Goal: Transaction & Acquisition: Purchase product/service

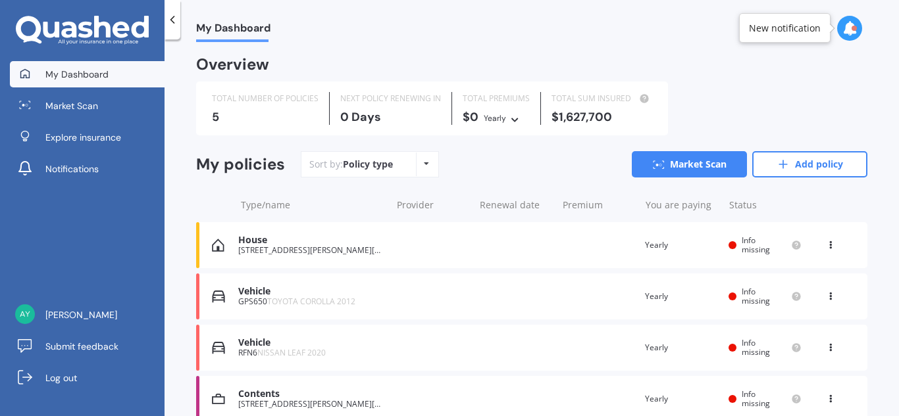
click at [257, 348] on div "Vehicle" at bounding box center [311, 343] width 146 height 11
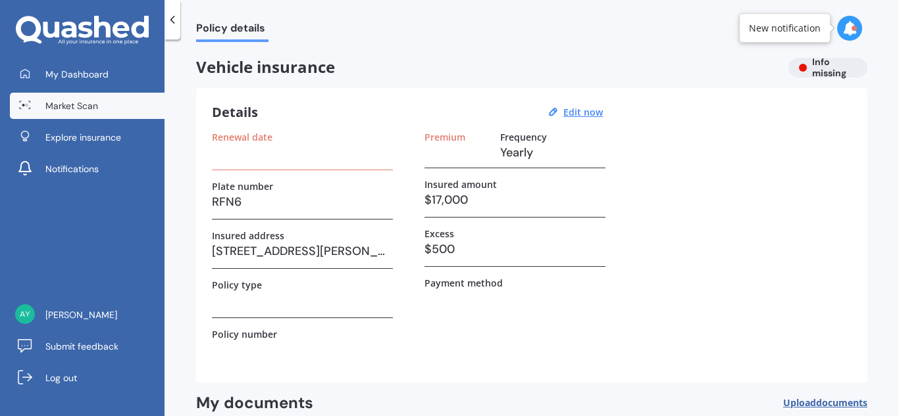
click at [60, 108] on span "Market Scan" at bounding box center [71, 105] width 53 height 13
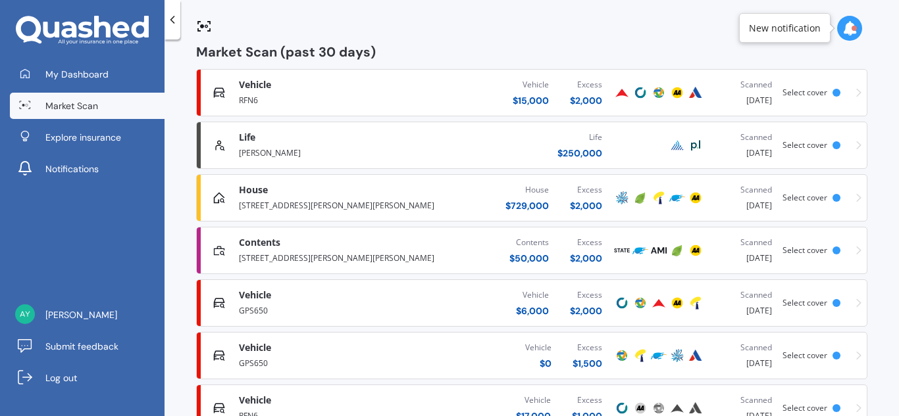
scroll to position [201, 0]
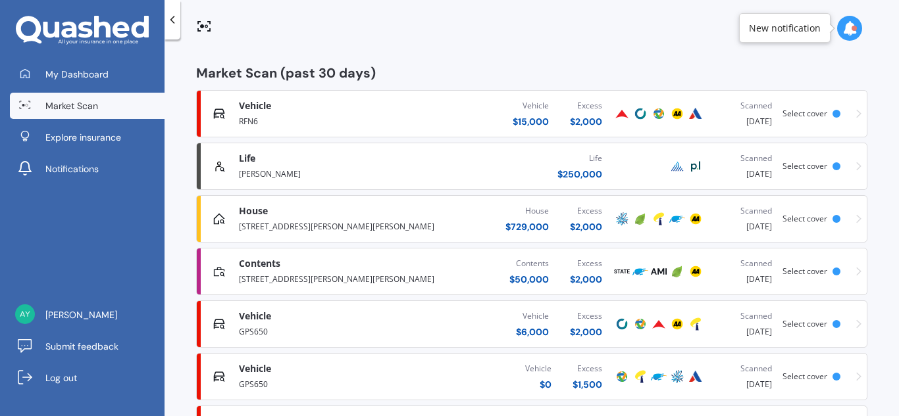
click at [257, 114] on div "RFN6" at bounding box center [326, 121] width 174 height 16
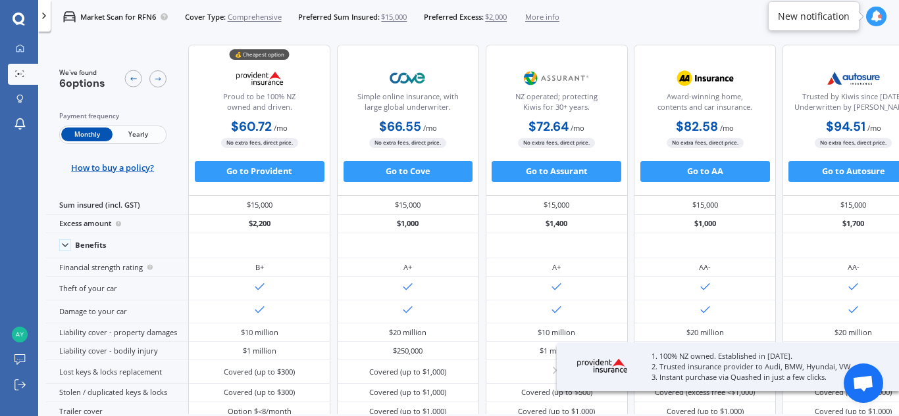
click at [130, 138] on span "Yearly" at bounding box center [138, 135] width 51 height 14
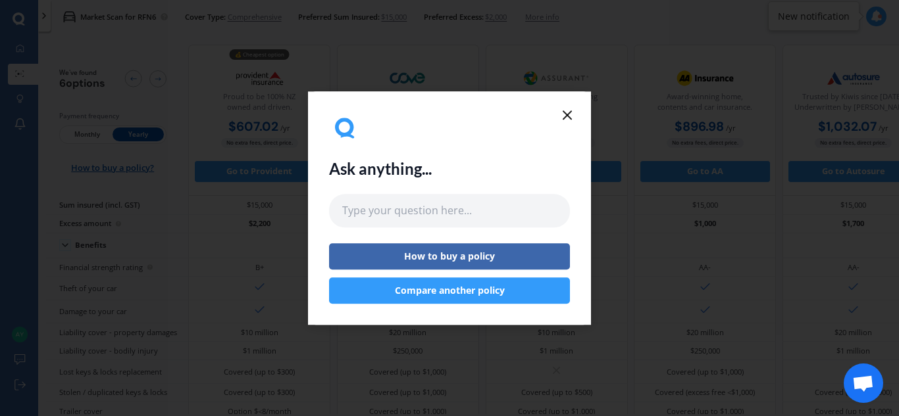
click at [566, 114] on line at bounding box center [567, 115] width 8 height 8
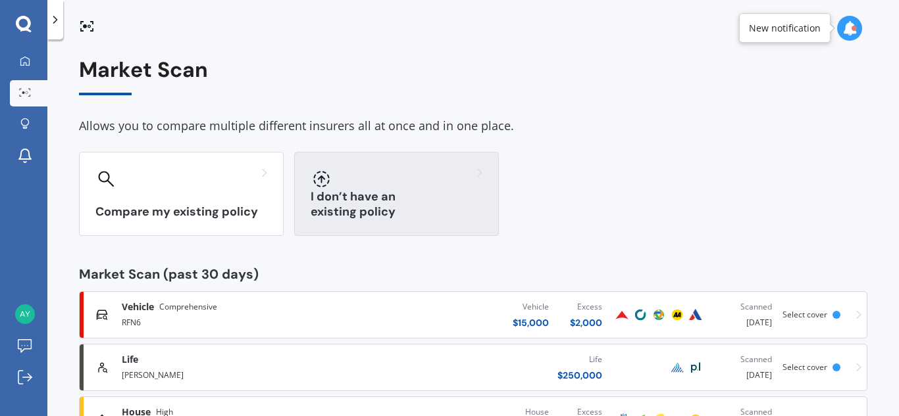
click at [378, 216] on h3 "I don’t have an existing policy" at bounding box center [397, 204] width 172 height 30
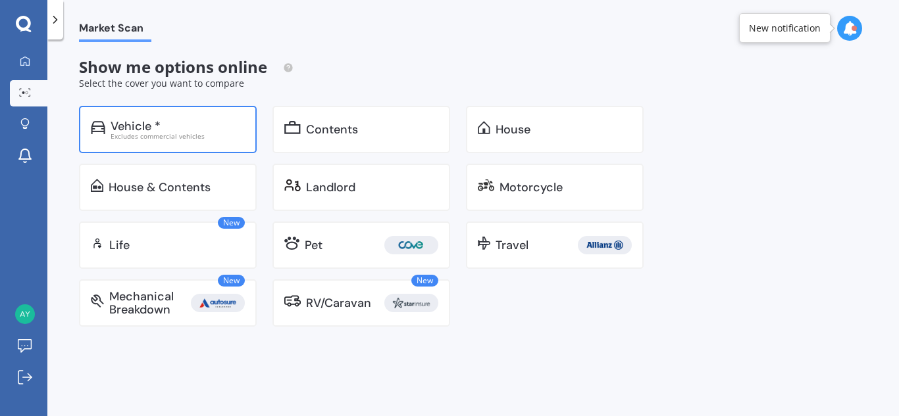
click at [188, 130] on div "Vehicle *" at bounding box center [178, 126] width 134 height 13
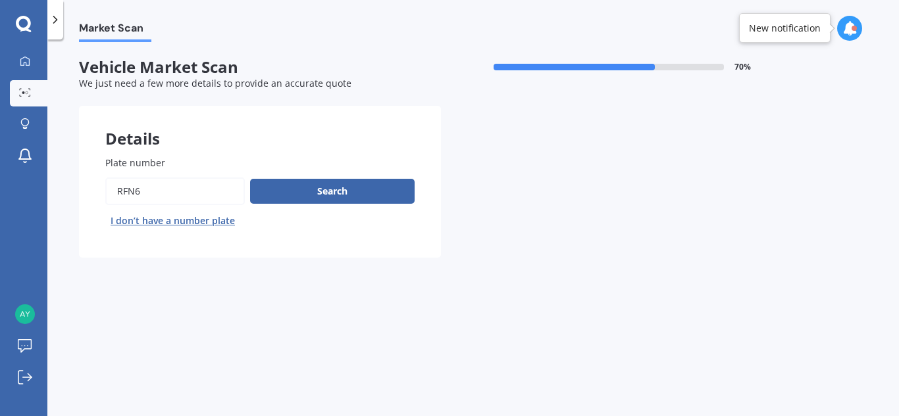
click at [149, 196] on input "Plate number" at bounding box center [174, 192] width 139 height 28
click at [319, 192] on button "Search" at bounding box center [332, 191] width 164 height 25
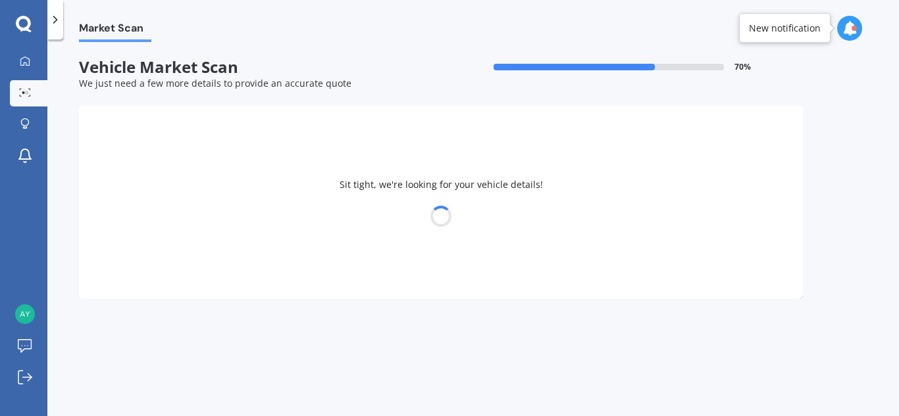
select select "NISSAN"
select select "LEAF"
select select "16"
select select "09"
select select "1971"
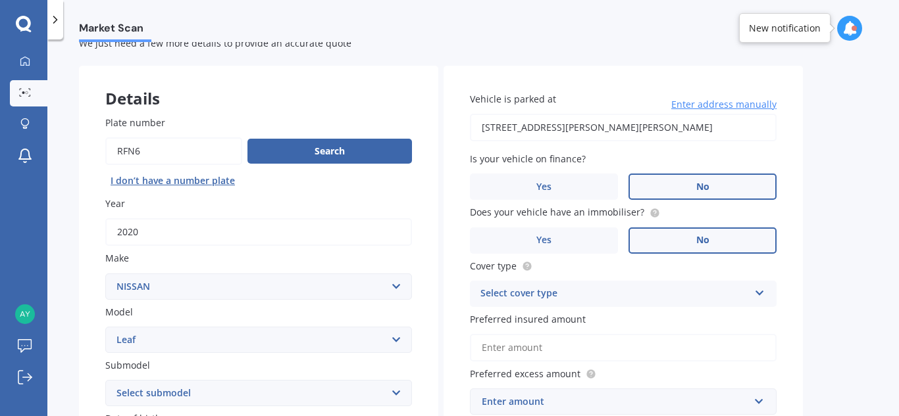
scroll to position [38, 0]
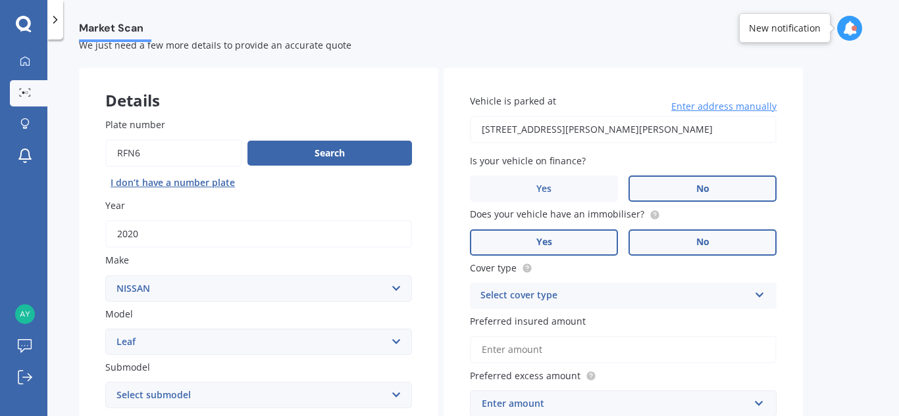
click at [543, 245] on span "Yes" at bounding box center [544, 242] width 16 height 11
click at [0, 0] on input "Yes" at bounding box center [0, 0] width 0 height 0
click at [754, 298] on div "Select cover type Comprehensive Third Party, Fire & Theft Third Party" at bounding box center [623, 296] width 307 height 26
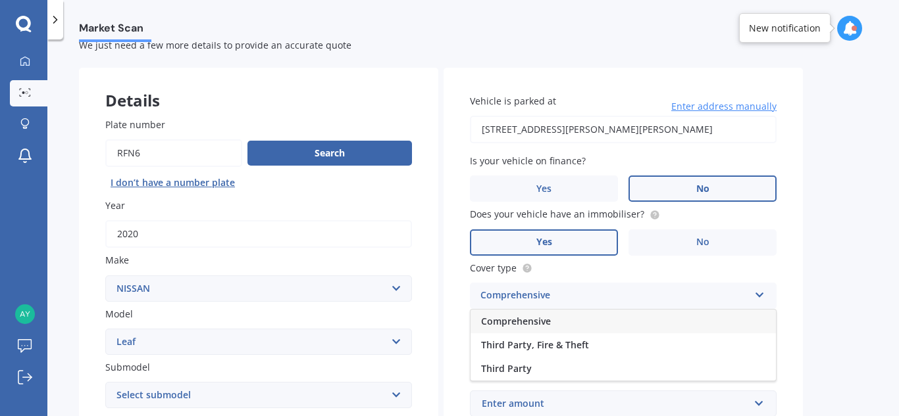
click at [580, 317] on div "Comprehensive" at bounding box center [622, 322] width 305 height 24
click at [547, 353] on input "Preferred insured amount" at bounding box center [623, 350] width 307 height 28
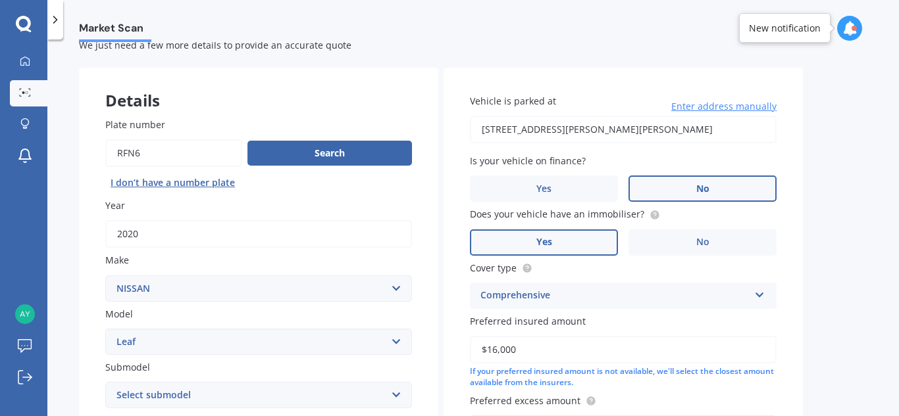
type input "$16,000"
click at [840, 330] on div "Market Scan Vehicle Market Scan 70 % We just need a few more details to provide…" at bounding box center [472, 230] width 851 height 377
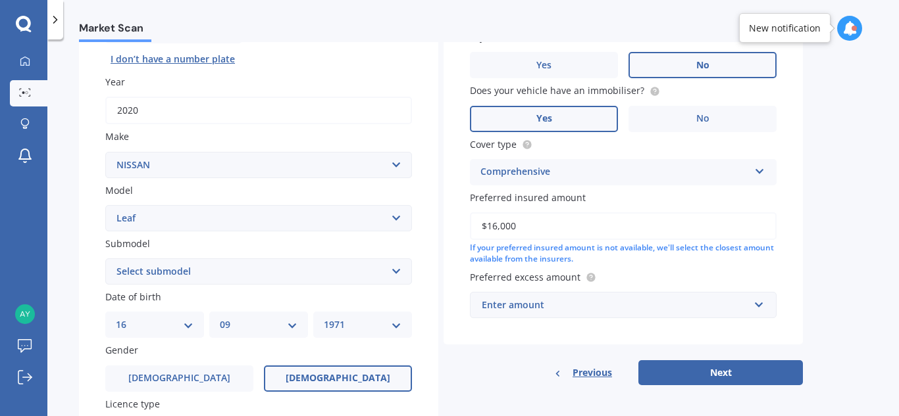
scroll to position [163, 0]
click at [760, 306] on input "text" at bounding box center [618, 304] width 295 height 25
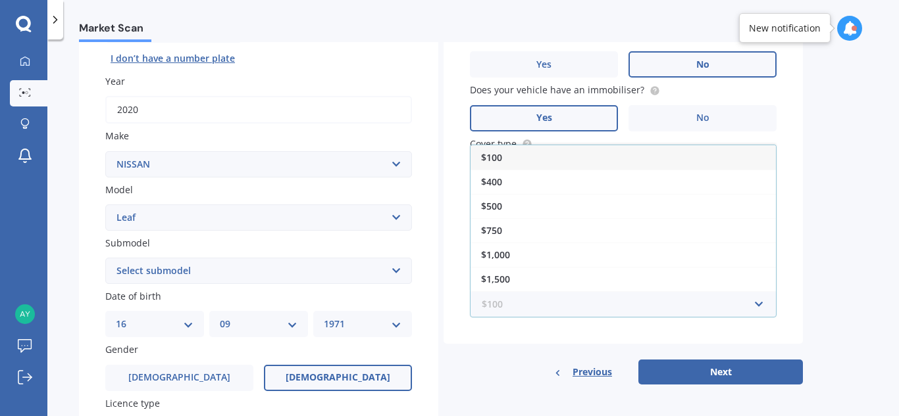
scroll to position [24, 0]
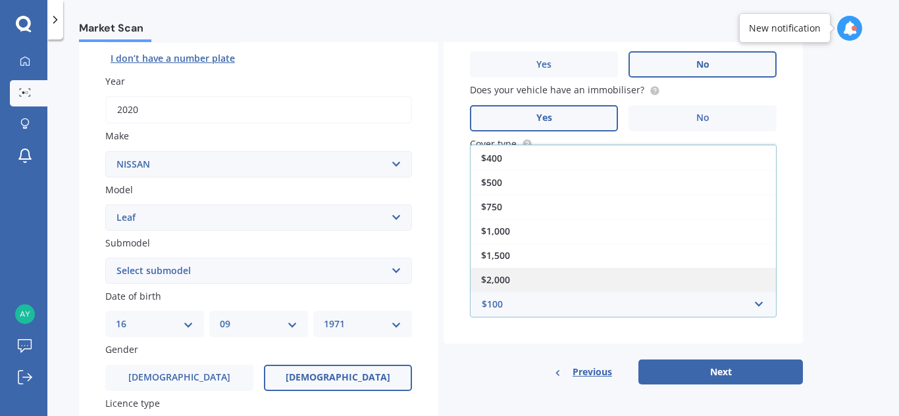
click at [569, 274] on div "$2,000" at bounding box center [622, 280] width 305 height 24
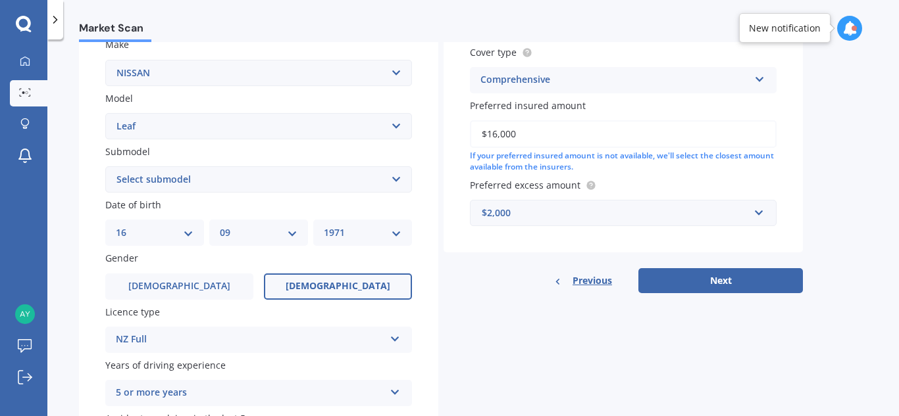
scroll to position [244, 0]
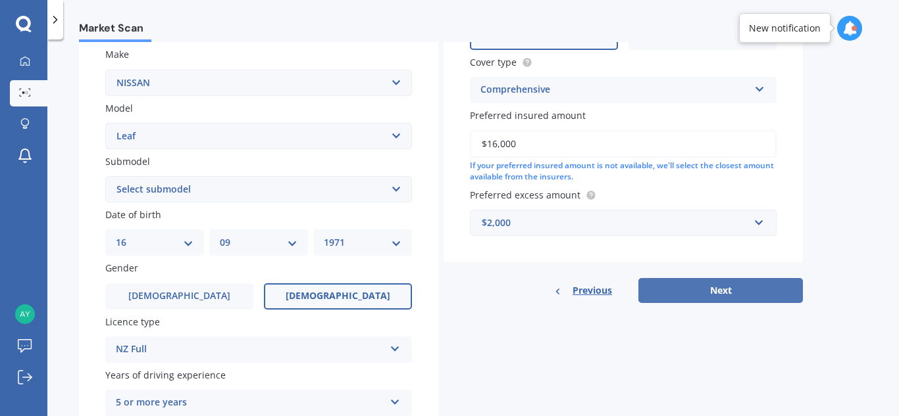
click at [725, 289] on button "Next" at bounding box center [720, 290] width 164 height 25
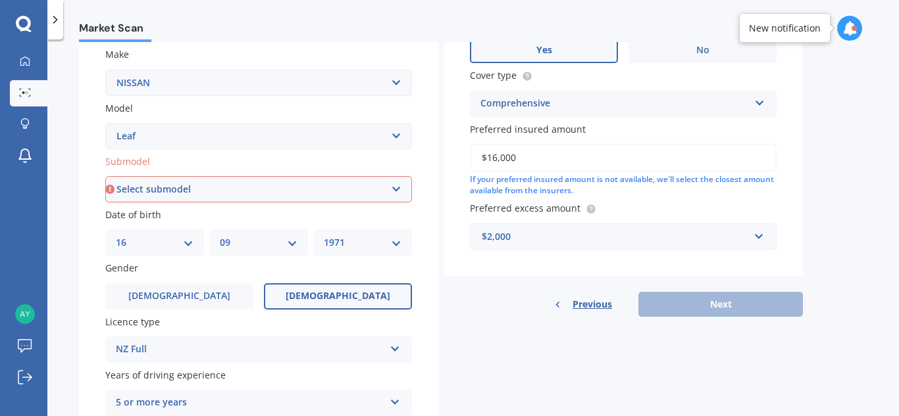
click at [356, 193] on select "Select submodel EV Hybrid" at bounding box center [258, 189] width 307 height 26
select select "EV"
click at [105, 176] on select "Select submodel EV Hybrid" at bounding box center [258, 189] width 307 height 26
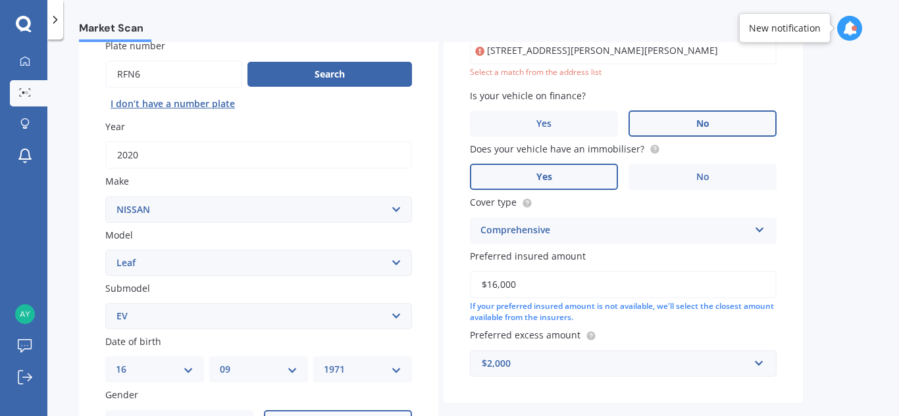
scroll to position [90, 0]
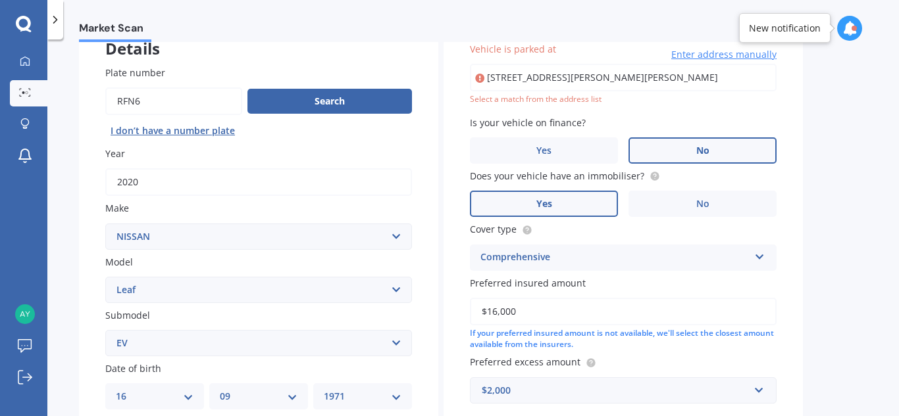
click at [709, 86] on input "[STREET_ADDRESS][PERSON_NAME][PERSON_NAME]" at bounding box center [623, 78] width 307 height 28
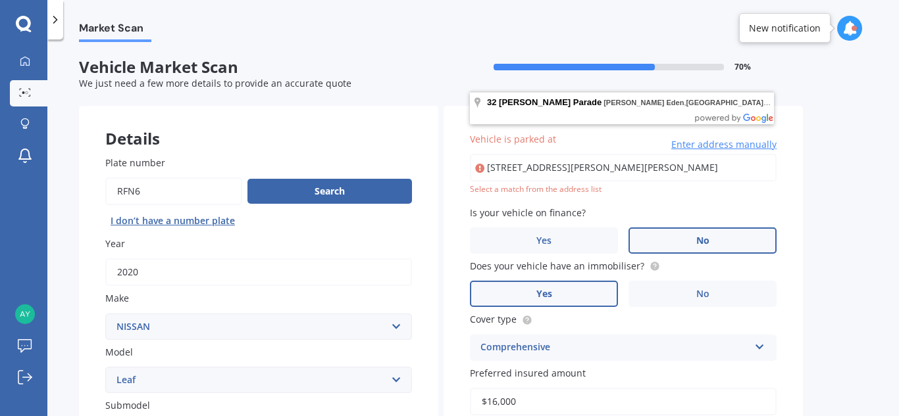
click at [828, 150] on div "Market Scan Vehicle Market Scan 70 % We just need a few more details to provide…" at bounding box center [472, 230] width 851 height 377
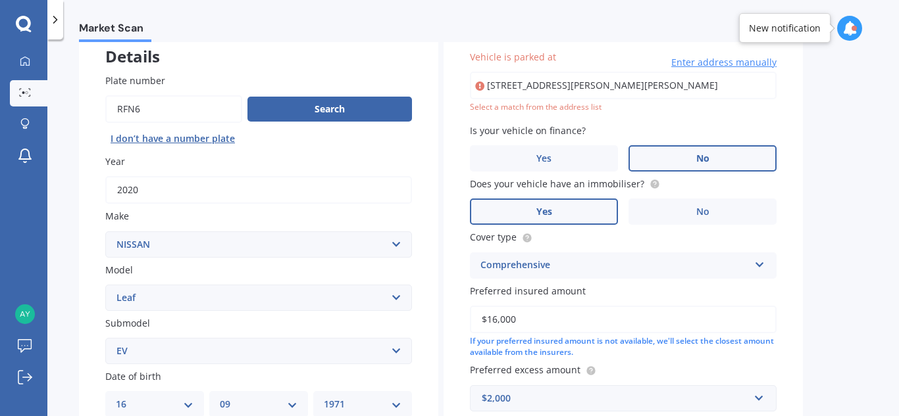
scroll to position [55, 0]
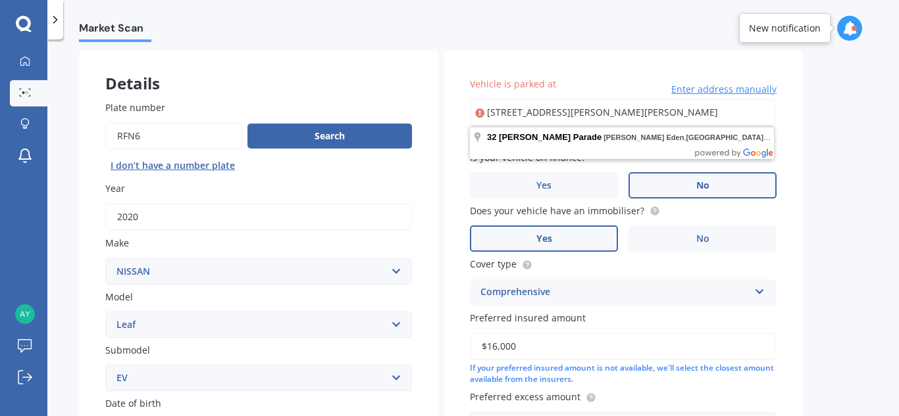
click at [583, 119] on input "[STREET_ADDRESS][PERSON_NAME][PERSON_NAME]" at bounding box center [623, 113] width 307 height 28
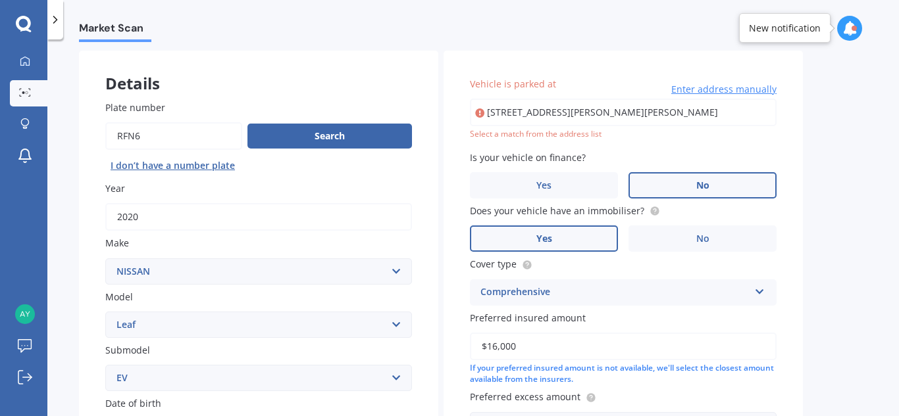
type input "[STREET_ADDRESS][PERSON_NAME][PERSON_NAME]"
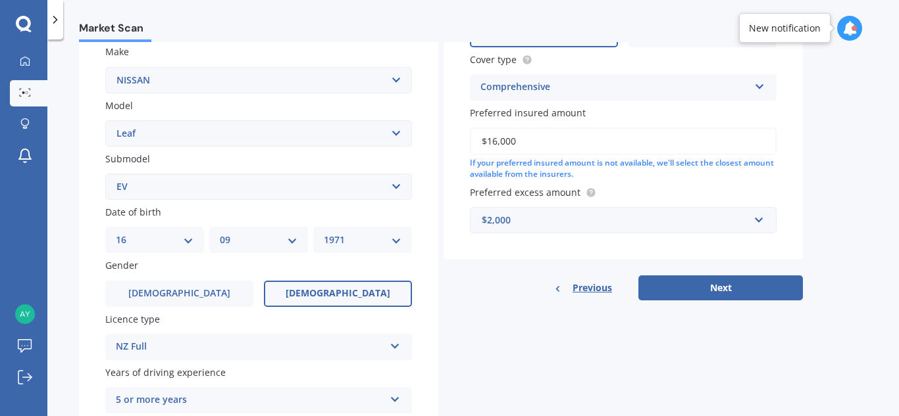
scroll to position [267, 0]
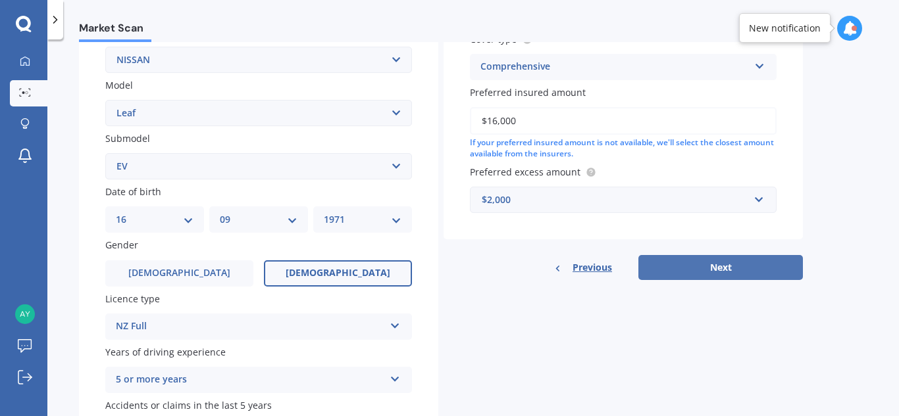
click at [740, 274] on button "Next" at bounding box center [720, 267] width 164 height 25
select select "16"
select select "09"
select select "1971"
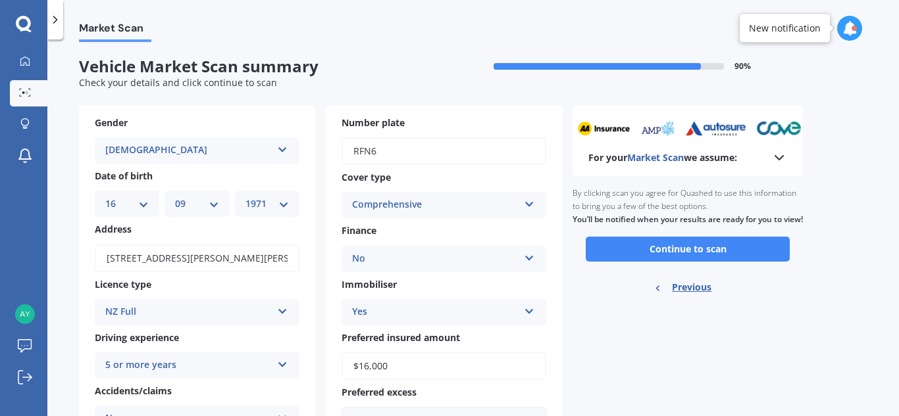
scroll to position [0, 0]
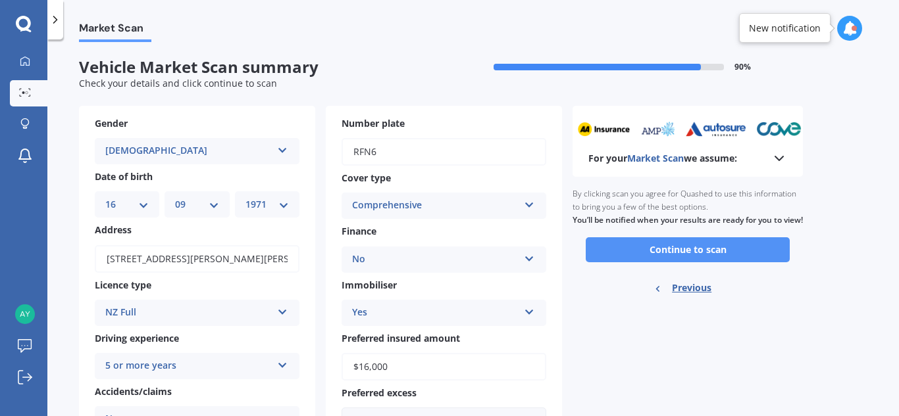
click at [676, 263] on button "Continue to scan" at bounding box center [688, 250] width 204 height 25
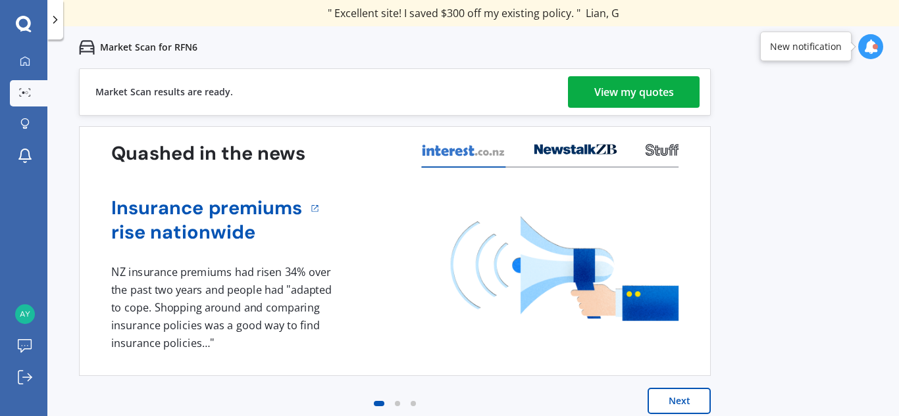
click at [636, 93] on div "View my quotes" at bounding box center [634, 92] width 80 height 32
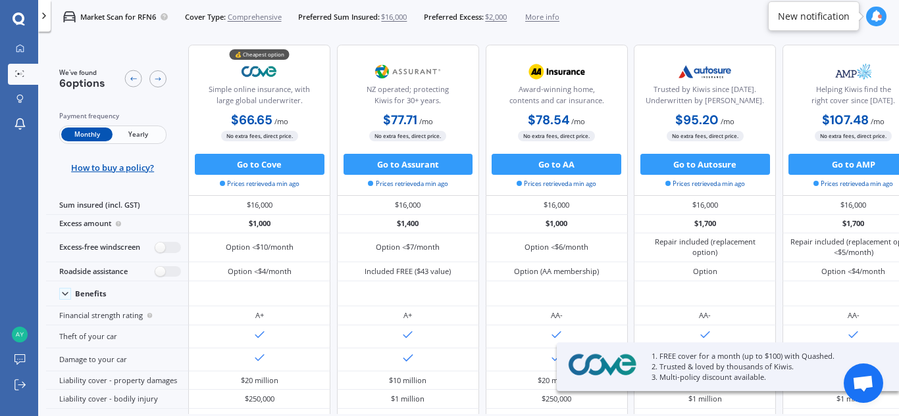
click at [134, 135] on span "Yearly" at bounding box center [138, 135] width 51 height 14
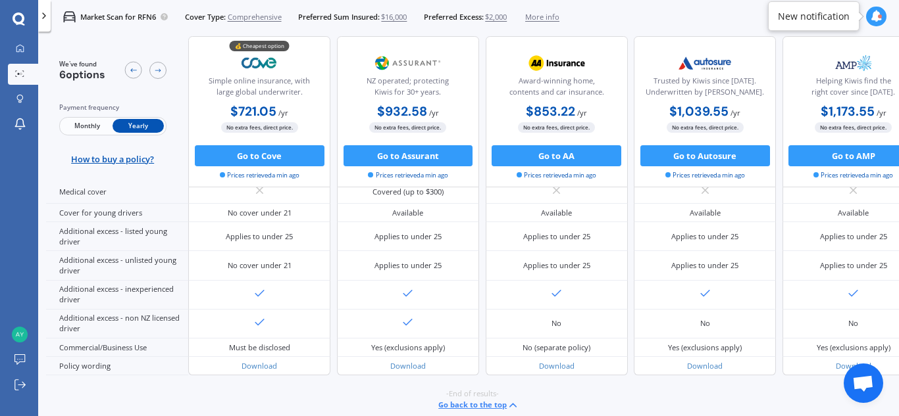
scroll to position [673, 0]
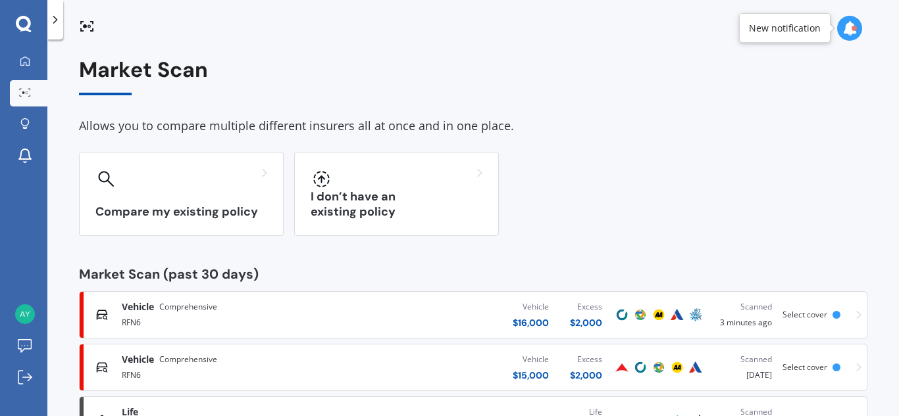
click at [189, 359] on span "Comprehensive" at bounding box center [188, 359] width 58 height 13
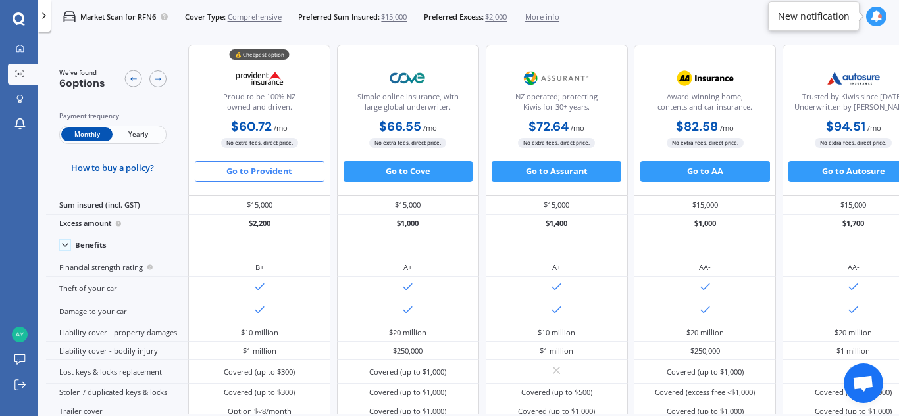
click at [249, 174] on button "Go to Provident" at bounding box center [260, 171] width 130 height 21
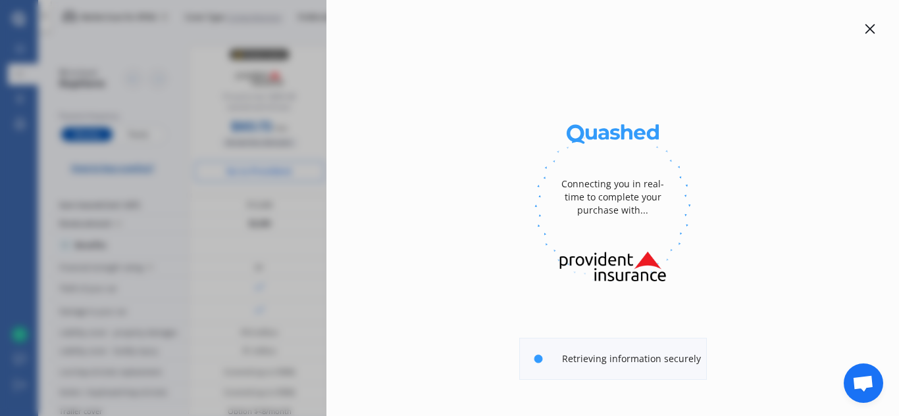
select select "full"
select select "[STREET_ADDRESS][PERSON_NAME][PERSON_NAME]"
select select "NISSAN"
select select "LEAF"
select select "NO"
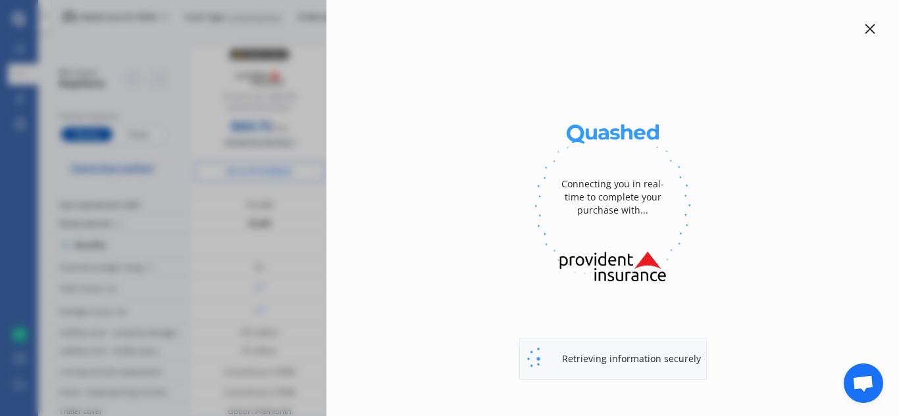
select select "Monthly"
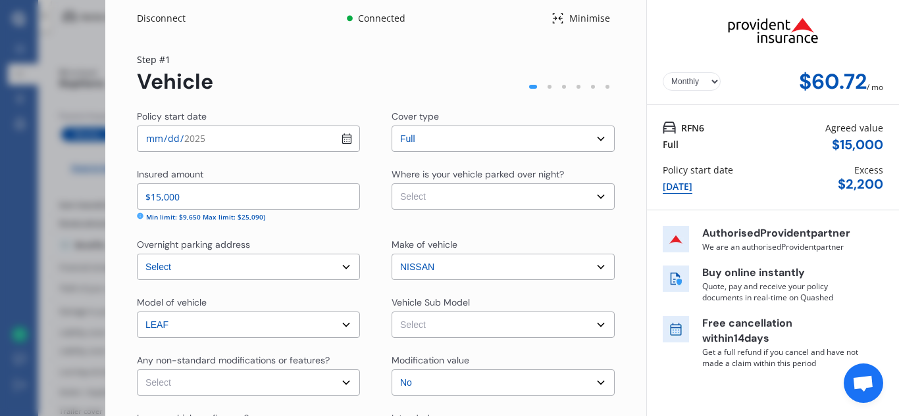
click at [284, 201] on input "$15,000" at bounding box center [248, 197] width 223 height 26
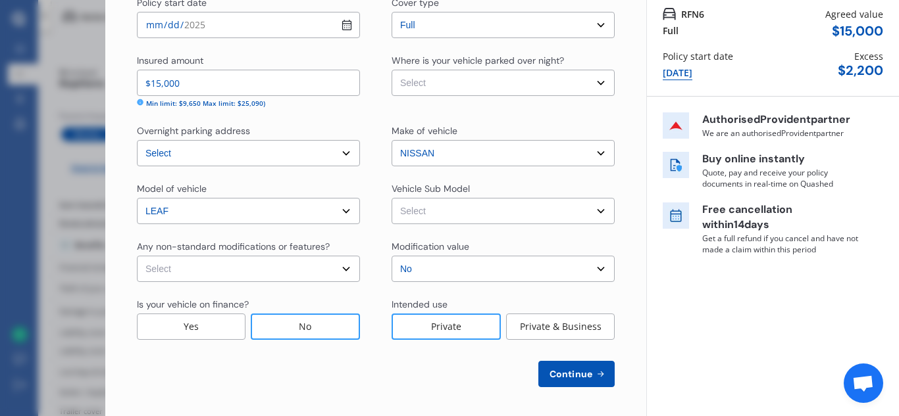
scroll to position [116, 0]
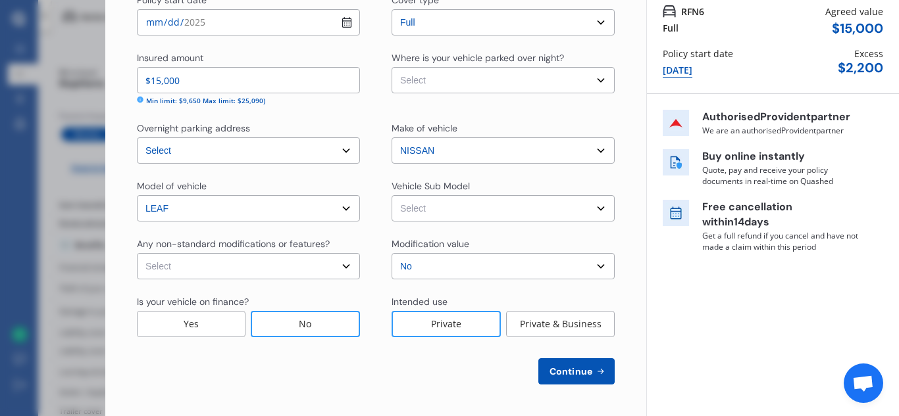
click at [581, 218] on select "Select Leaf ZE1 S Hatchback 5dr Reduction Gear 1sp E/110kW [IMP] Leaf ZE1 S Hat…" at bounding box center [502, 208] width 223 height 26
select select "NZVNISS2020AEDM"
click at [391, 195] on select "Select Leaf ZE1 S Hatchback 5dr Reduction Gear 1sp E/110kW [IMP] Leaf ZE1 S Hat…" at bounding box center [502, 208] width 223 height 26
click at [537, 211] on select "Select Leaf ZE1 S Hatchback 5dr Reduction Gear 1sp E/110kW [IMP] Leaf ZE1 S Hat…" at bounding box center [502, 208] width 223 height 26
click at [307, 270] on select "Select None [MEDICAL_DATA] System(NOS) Roll Cage Full Racing Harness" at bounding box center [248, 266] width 223 height 26
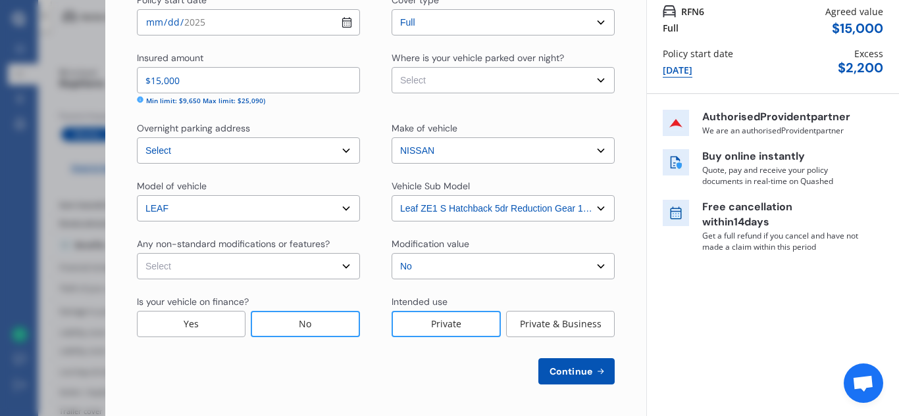
select select "none"
click at [137, 253] on select "Select None [MEDICAL_DATA] System(NOS) Roll Cage Full Racing Harness" at bounding box center [248, 266] width 223 height 26
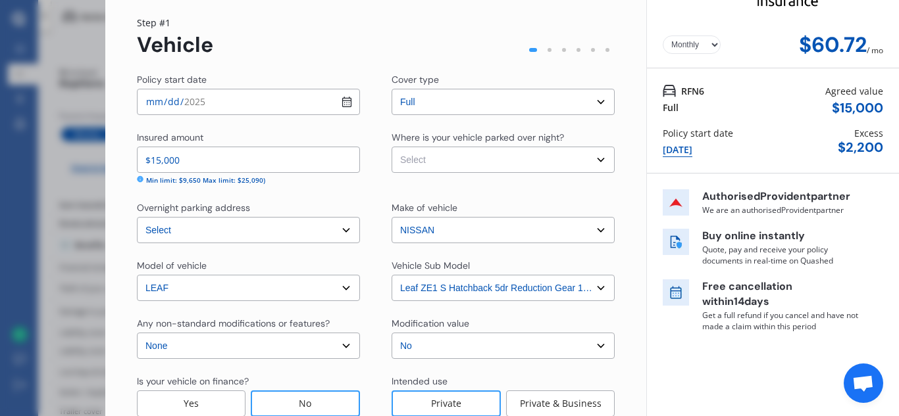
scroll to position [35, 0]
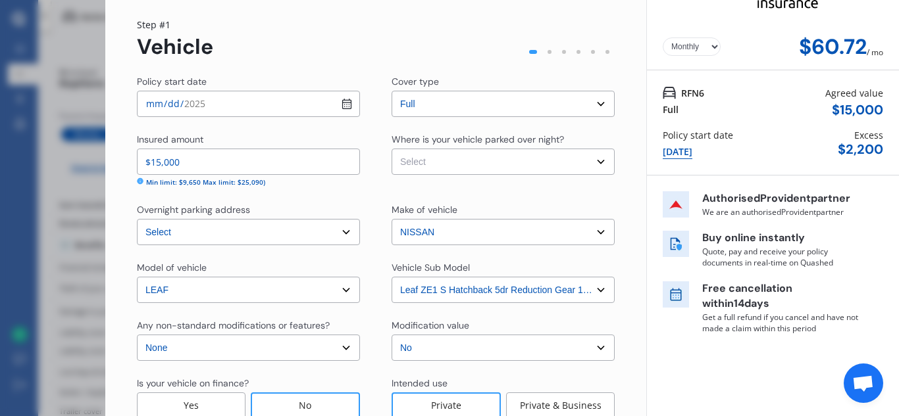
click at [541, 162] on select "Select Garage (fully enclosed) Off Street Parking Other" at bounding box center [502, 162] width 223 height 26
select select "OFF-STREET"
click at [391, 149] on select "Select Garage (fully enclosed) Off Street Parking Other" at bounding box center [502, 162] width 223 height 26
click at [161, 163] on input "$15,000" at bounding box center [248, 162] width 223 height 26
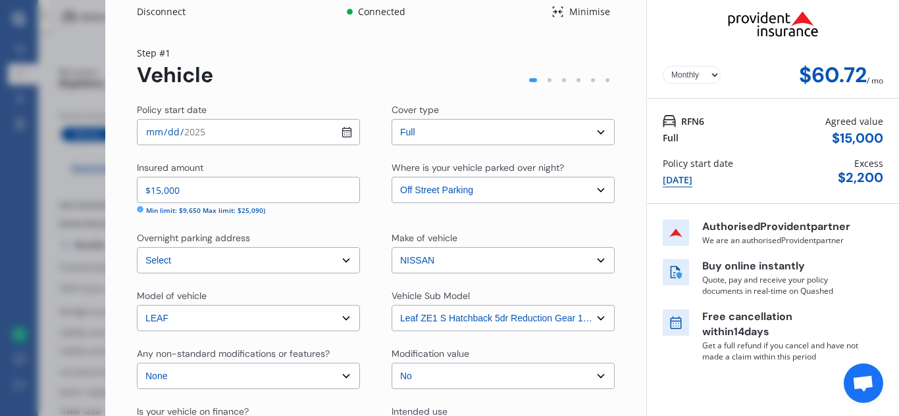
scroll to position [0, 0]
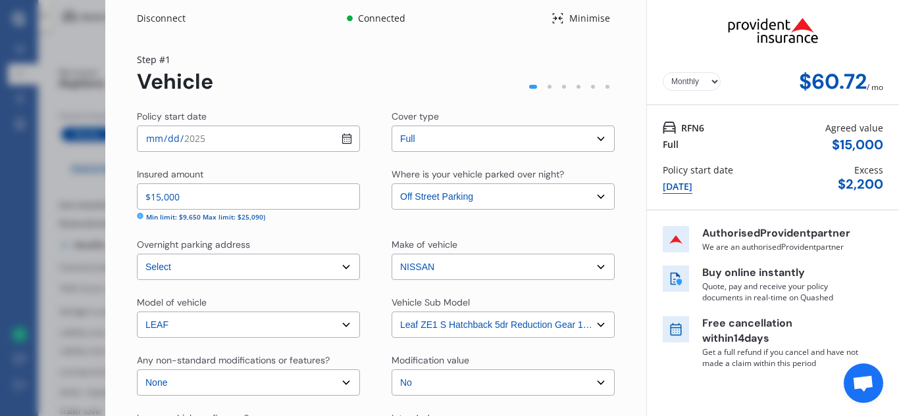
click at [707, 84] on select "Yearly Monthly" at bounding box center [692, 81] width 58 height 18
click at [663, 72] on select "Yearly Monthly" at bounding box center [692, 81] width 58 height 18
click at [703, 84] on select "Yearly Monthly" at bounding box center [692, 81] width 58 height 18
click at [663, 72] on select "Yearly Monthly" at bounding box center [692, 81] width 58 height 18
click at [689, 82] on select "Yearly Monthly" at bounding box center [692, 81] width 58 height 18
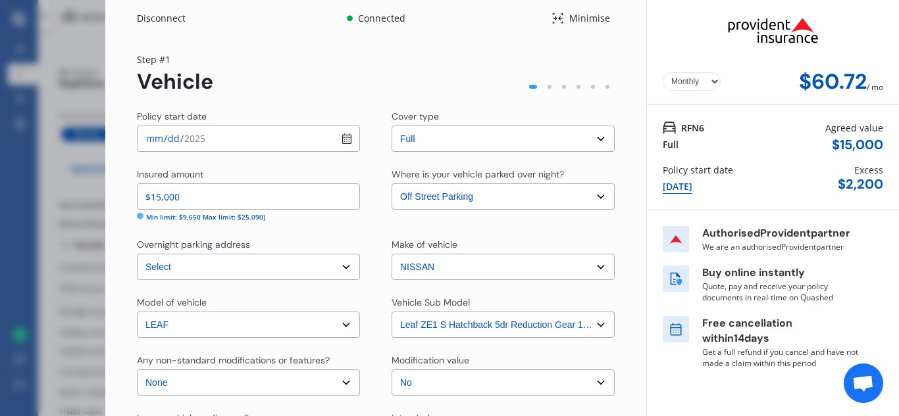
select select "Yearly"
click at [663, 72] on select "Yearly Monthly" at bounding box center [692, 81] width 58 height 18
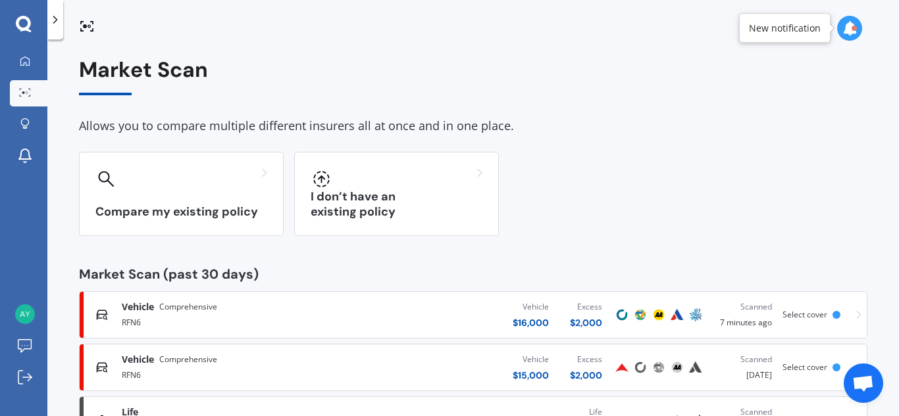
click at [159, 325] on div "RFN6" at bounding box center [238, 322] width 232 height 16
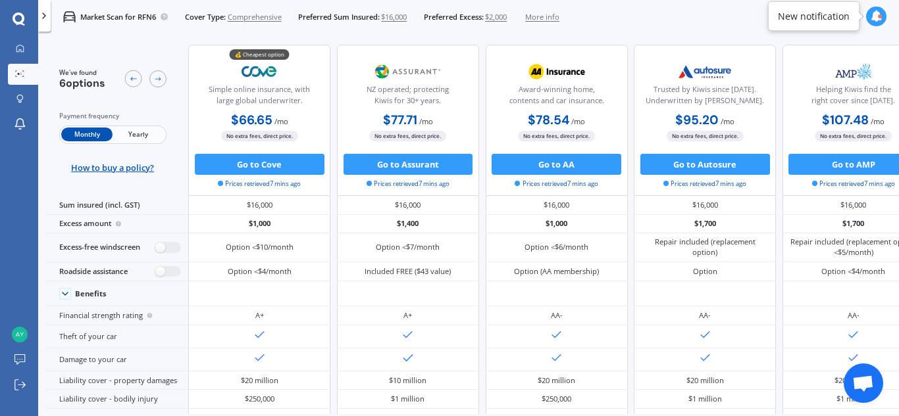
click at [147, 135] on span "Yearly" at bounding box center [138, 135] width 51 height 14
click at [84, 130] on span "Monthly" at bounding box center [86, 135] width 51 height 14
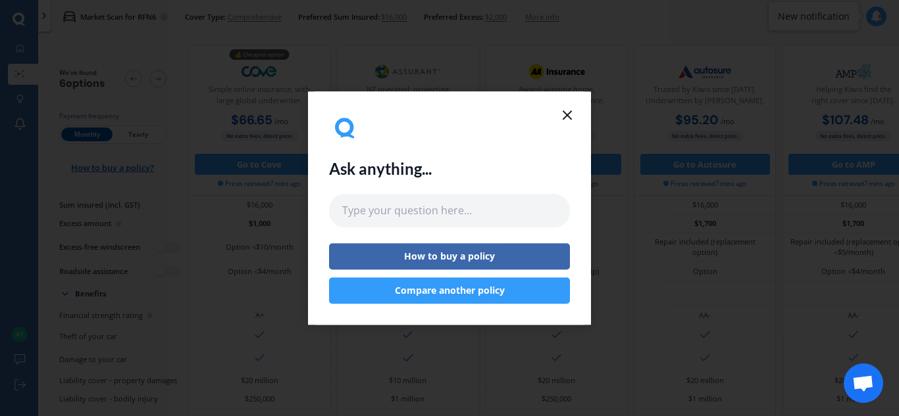
click at [564, 116] on icon at bounding box center [567, 115] width 16 height 16
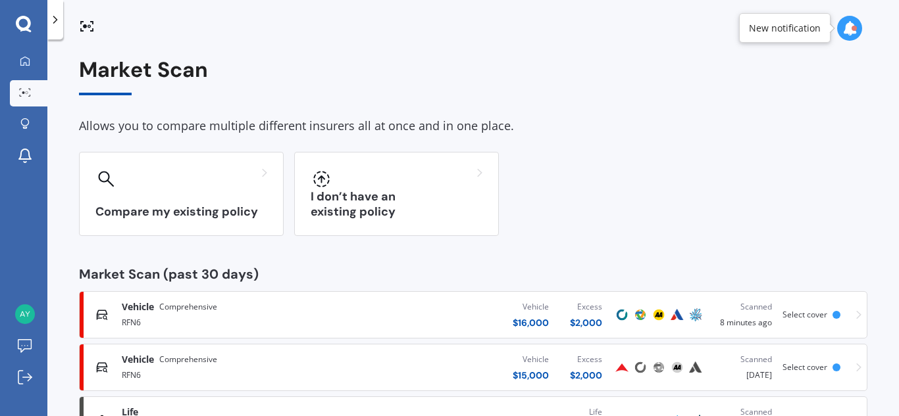
click at [184, 361] on span "Comprehensive" at bounding box center [188, 359] width 58 height 13
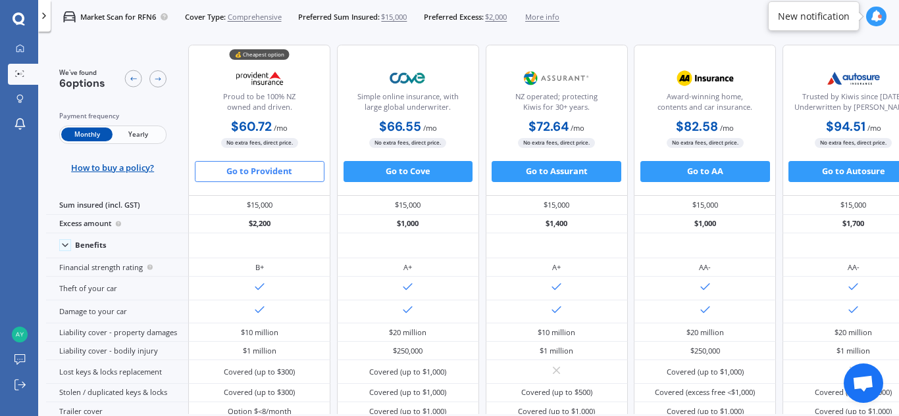
click at [816, 16] on div "New notification" at bounding box center [814, 16] width 72 height 13
click at [878, 17] on div at bounding box center [880, 16] width 4 height 4
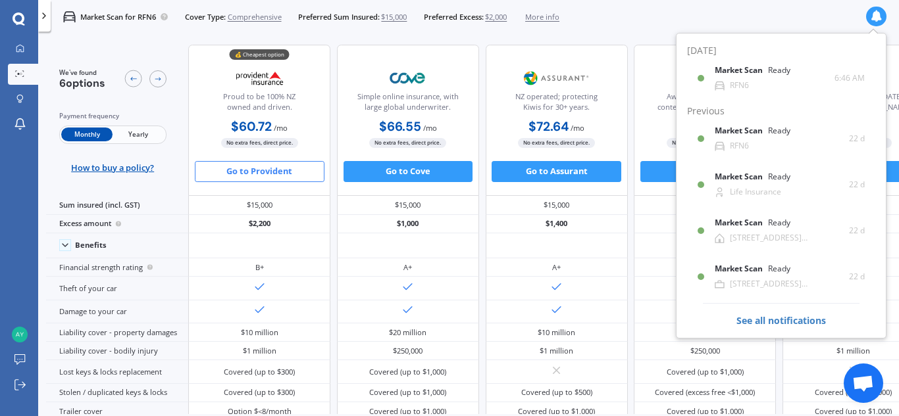
click at [617, 26] on div "Market Scan for RFN6 Cover Type: Comprehensive Preferred Sum Insured: $15,000 P…" at bounding box center [468, 17] width 861 height 34
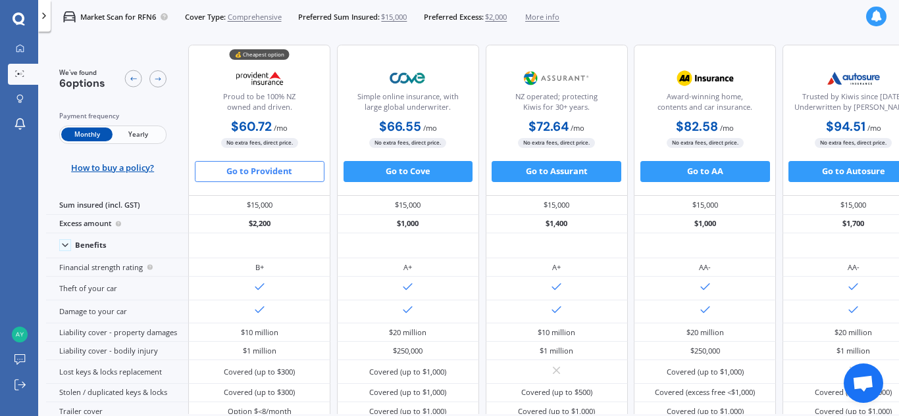
click at [131, 136] on span "Yearly" at bounding box center [138, 135] width 51 height 14
click at [91, 134] on span "Monthly" at bounding box center [86, 135] width 51 height 14
click at [145, 136] on span "Yearly" at bounding box center [138, 135] width 51 height 14
click at [80, 136] on span "Monthly" at bounding box center [86, 135] width 51 height 14
